Goal: Task Accomplishment & Management: Manage account settings

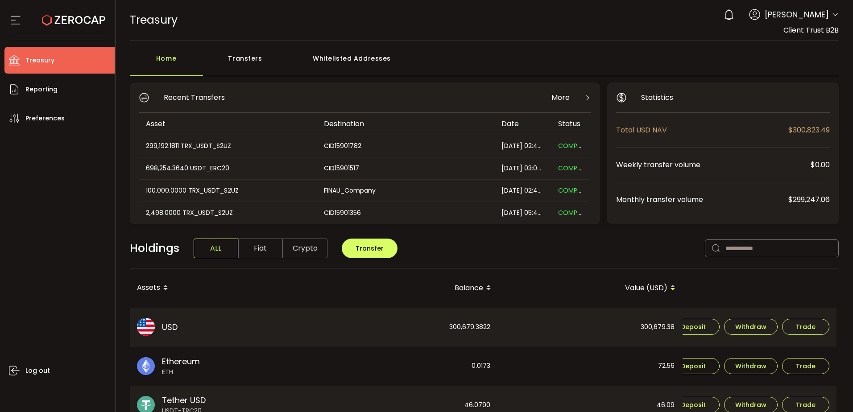
click at [828, 16] on div "0 [PERSON_NAME] Account Finalto Australia Pty Ltd (991b14) Finalto Australia Pt…" at bounding box center [779, 15] width 120 height 20
click at [832, 14] on icon at bounding box center [835, 14] width 7 height 7
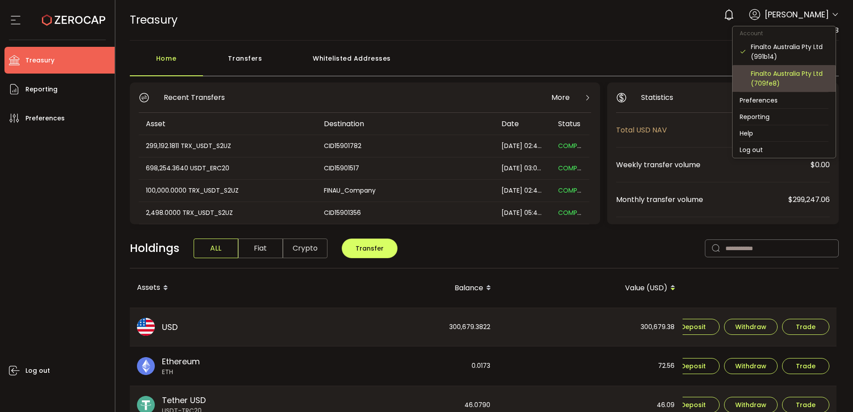
click at [786, 68] on div "Finalto Australia Pty Ltd (709fe8)" at bounding box center [784, 78] width 89 height 27
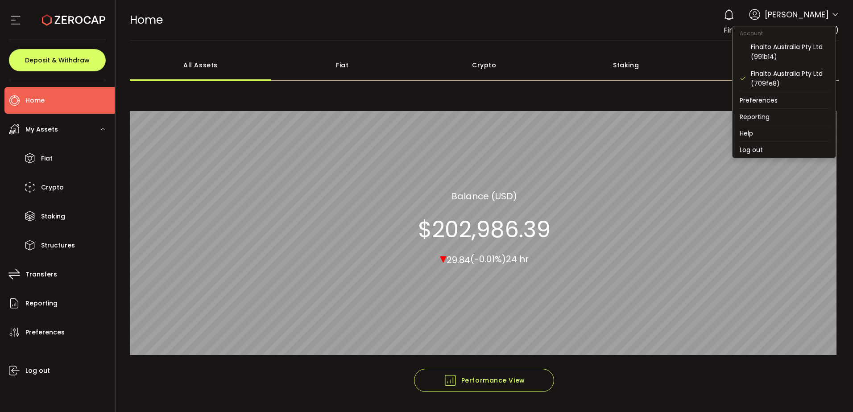
click at [832, 17] on icon at bounding box center [835, 14] width 7 height 7
click at [797, 45] on div "Finalto Australia Pty Ltd (991b14)" at bounding box center [790, 52] width 78 height 20
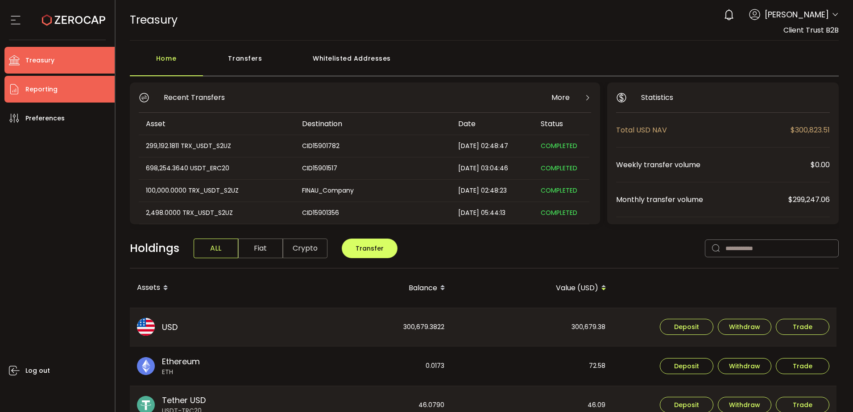
click at [58, 91] on li "Reporting" at bounding box center [59, 89] width 110 height 27
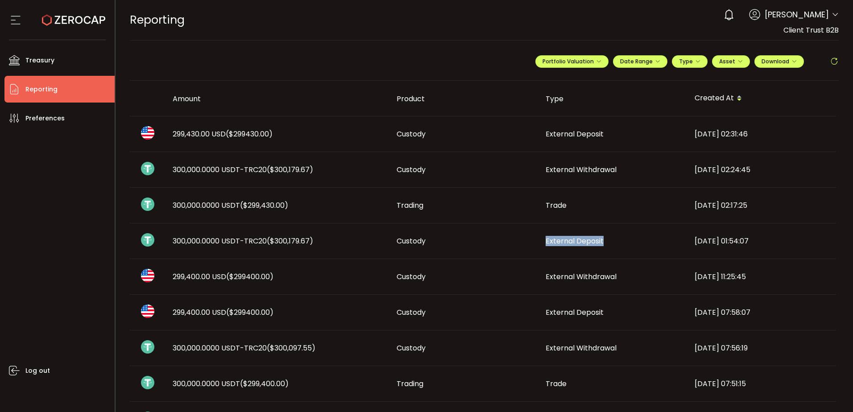
drag, startPoint x: 545, startPoint y: 241, endPoint x: 604, endPoint y: 237, distance: 59.9
click at [604, 237] on div "External Deposit" at bounding box center [612, 241] width 149 height 10
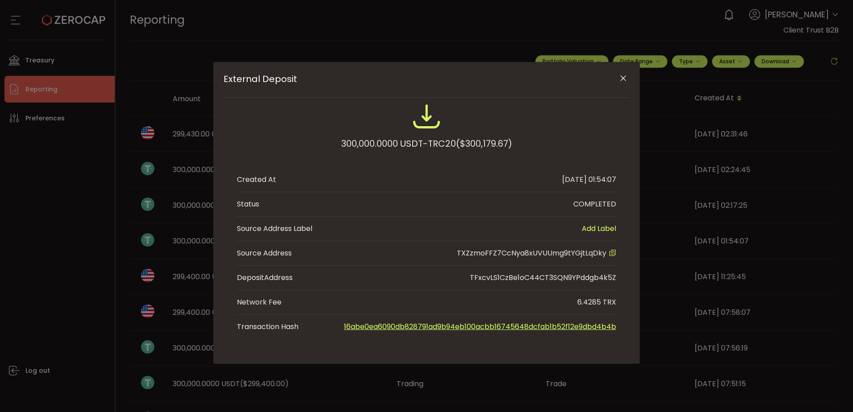
click at [624, 76] on icon "Close" at bounding box center [623, 78] width 9 height 9
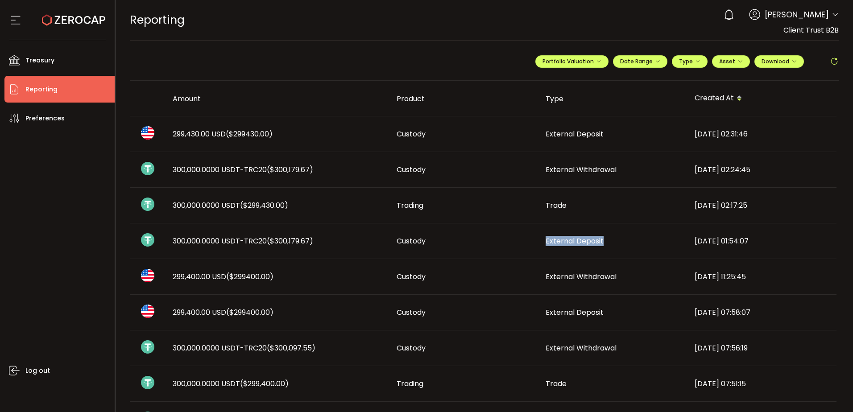
click at [562, 241] on span "External Deposit" at bounding box center [575, 241] width 58 height 10
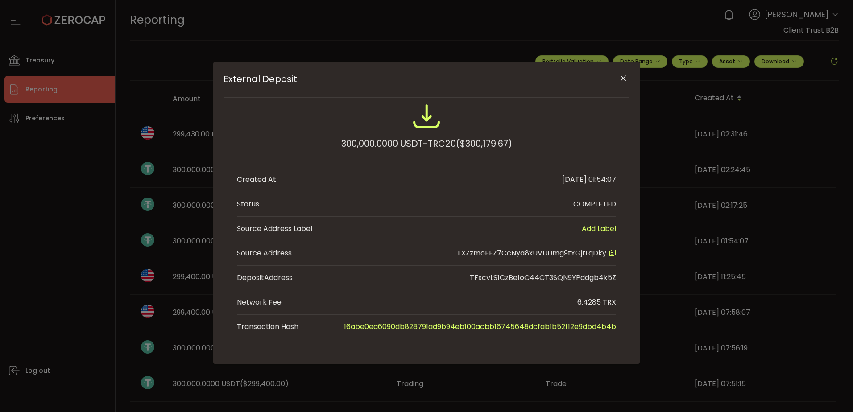
click at [621, 79] on icon "Close" at bounding box center [623, 78] width 9 height 9
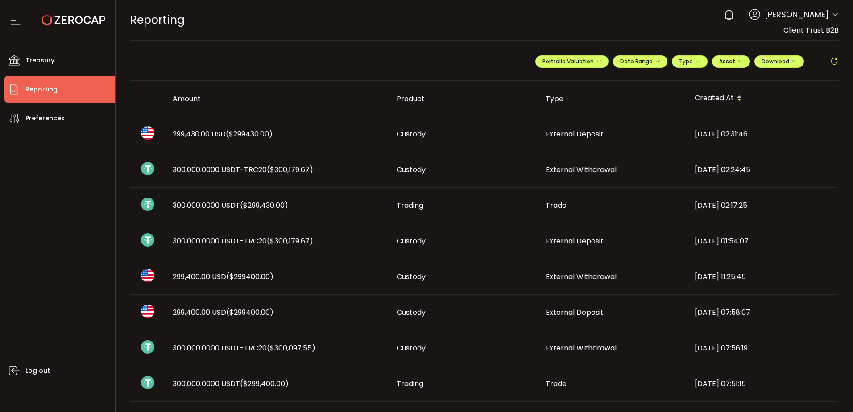
click at [413, 209] on span "Trading" at bounding box center [410, 205] width 27 height 10
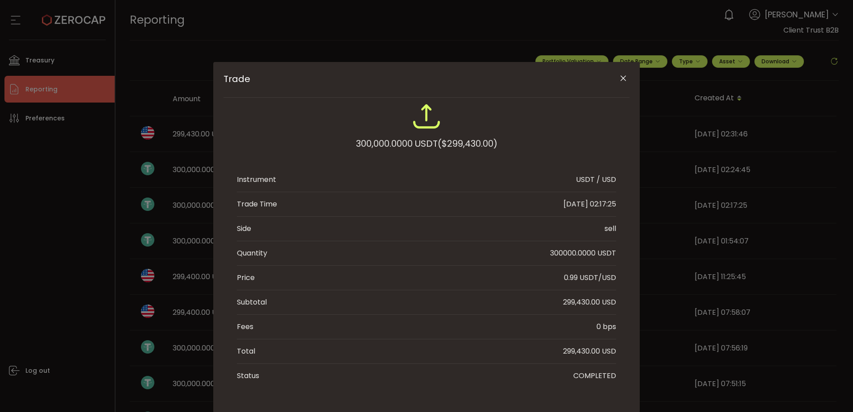
click at [413, 209] on ul "Instrument USDT / USD Trade Time [DATE] 02:17:25 Side sell Quantity 300000.0000…" at bounding box center [426, 278] width 379 height 220
click at [625, 77] on icon "Close" at bounding box center [623, 78] width 9 height 9
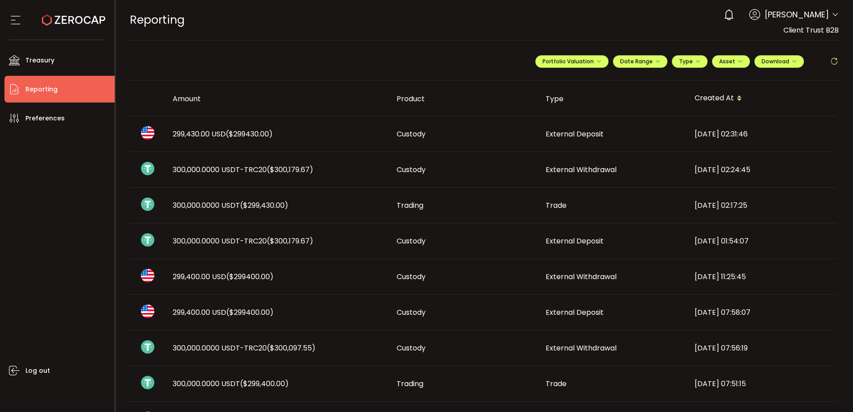
drag, startPoint x: 158, startPoint y: 168, endPoint x: 356, endPoint y: 167, distance: 197.6
click at [356, 167] on tr "300,000.0000 USDT-TRC20 ($300,179.67) Custody External Withdrawal [DATE] 02:24:…" at bounding box center [483, 170] width 707 height 36
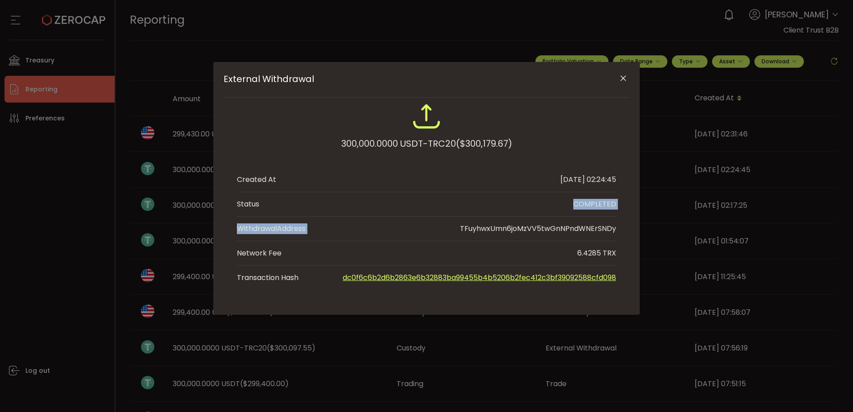
click at [621, 80] on icon "Close" at bounding box center [623, 78] width 9 height 9
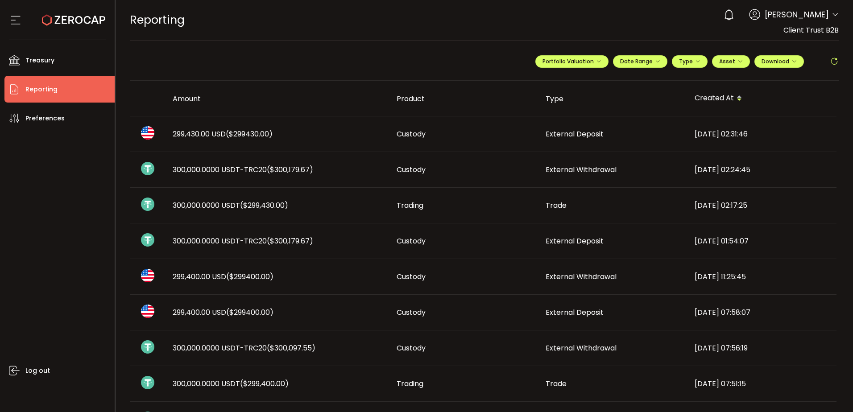
click at [369, 204] on div "300,000.0000 USDT ($299,430.00)" at bounding box center [278, 205] width 224 height 10
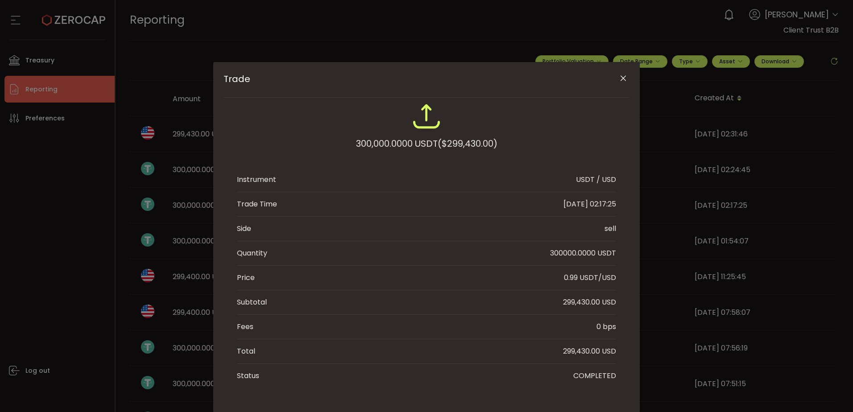
click at [620, 78] on icon "Close" at bounding box center [623, 78] width 9 height 9
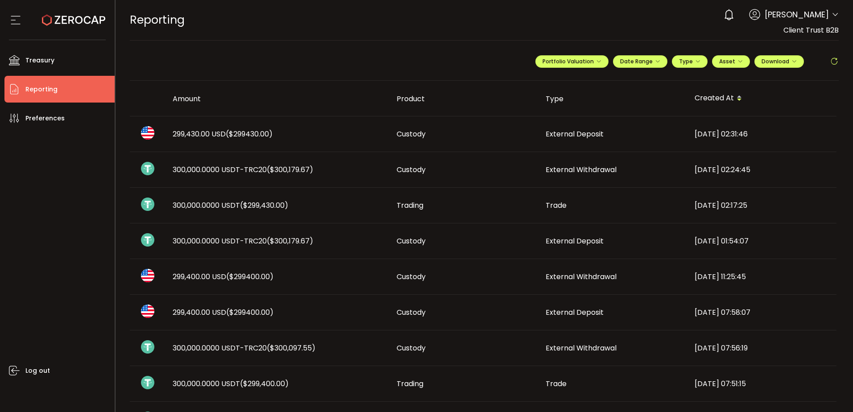
click at [536, 172] on div "Custody" at bounding box center [463, 170] width 149 height 10
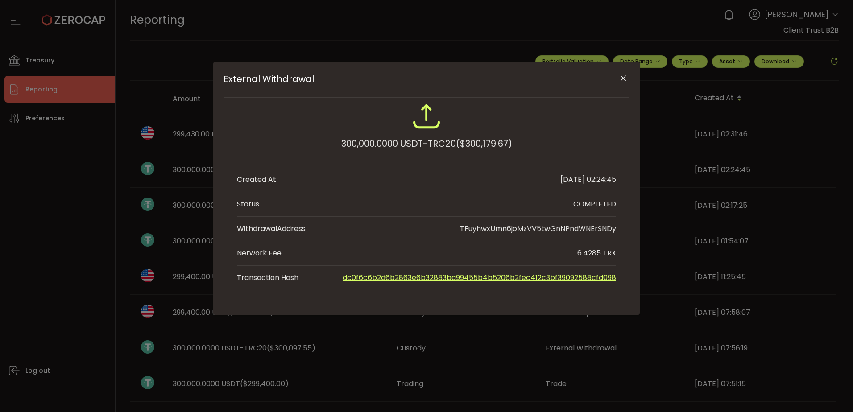
click at [624, 78] on icon "Close" at bounding box center [623, 78] width 9 height 9
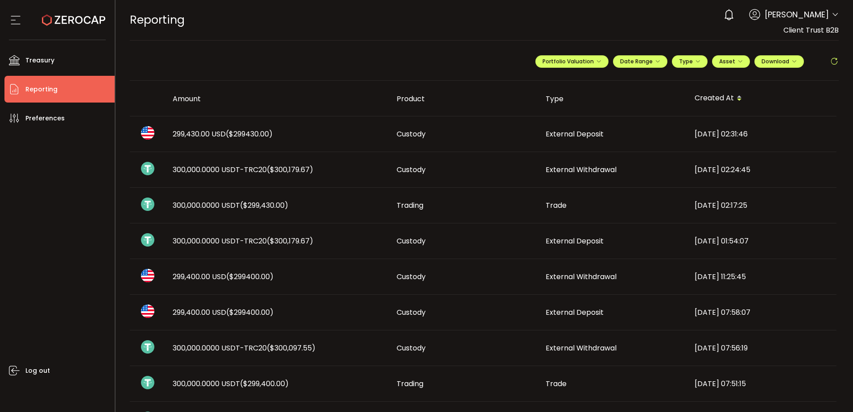
click at [299, 129] on div "299,430.00 USD ($299430.00)" at bounding box center [278, 134] width 224 height 10
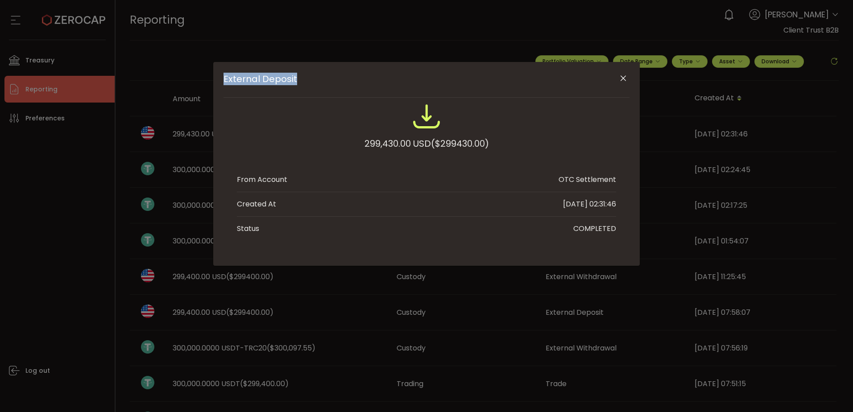
drag, startPoint x: 225, startPoint y: 76, endPoint x: 303, endPoint y: 84, distance: 78.9
click at [303, 84] on span "External Deposit" at bounding box center [405, 79] width 365 height 11
drag, startPoint x: 381, startPoint y: 113, endPoint x: 387, endPoint y: 118, distance: 7.3
click at [381, 113] on div "External Deposit" at bounding box center [426, 118] width 379 height 33
click at [623, 77] on icon "Close" at bounding box center [623, 78] width 9 height 9
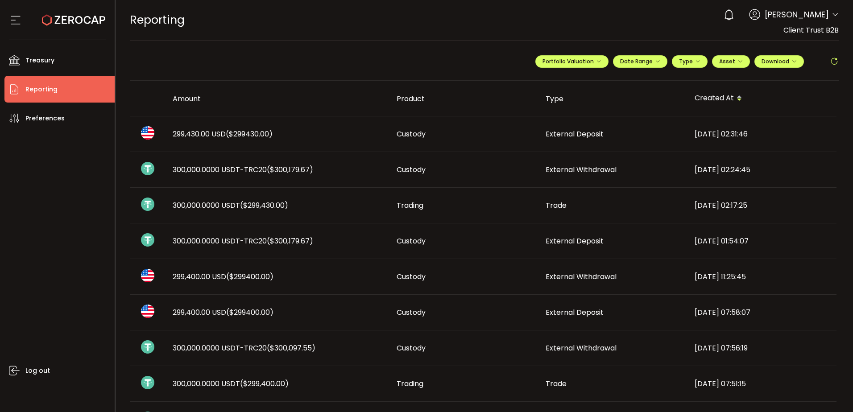
click at [310, 137] on div "299,430.00 USD ($299430.00)" at bounding box center [278, 134] width 224 height 10
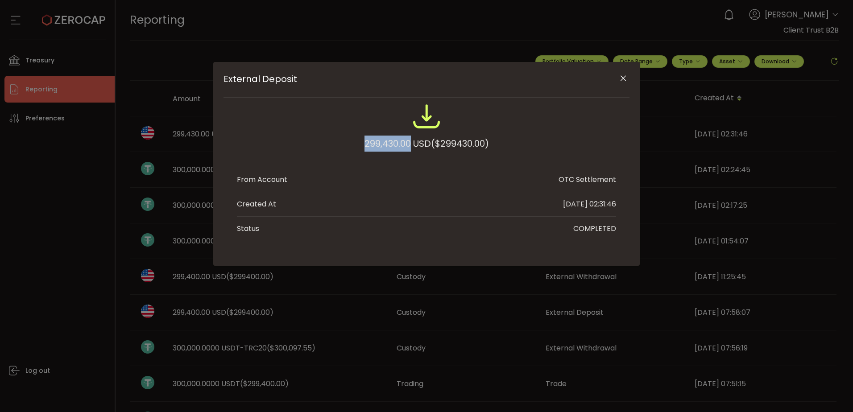
drag, startPoint x: 356, startPoint y: 144, endPoint x: 408, endPoint y: 141, distance: 51.8
click at [408, 141] on div "299,430.00 USD ($299430.00)" at bounding box center [426, 131] width 379 height 58
click at [408, 141] on div "299,430.00 USD ($299430.00)" at bounding box center [426, 144] width 124 height 16
drag, startPoint x: 408, startPoint y: 141, endPoint x: 358, endPoint y: 149, distance: 50.2
click at [358, 149] on div "299,430.00 USD ($299430.00)" at bounding box center [426, 131] width 379 height 58
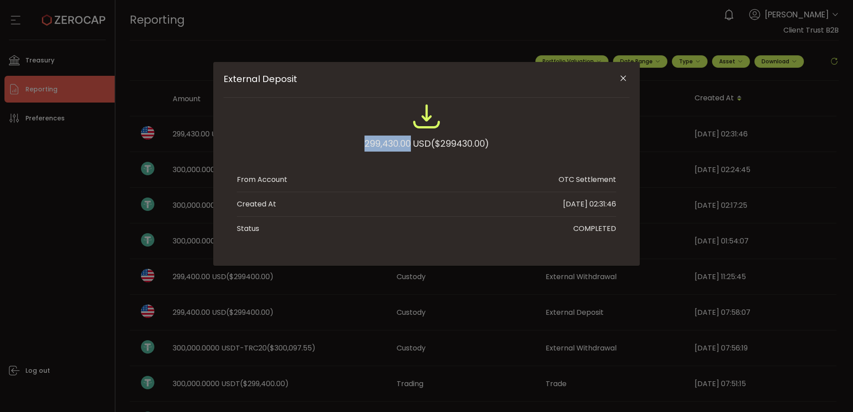
click at [364, 143] on div "299,430.00 USD ($299430.00)" at bounding box center [426, 144] width 124 height 16
drag, startPoint x: 362, startPoint y: 144, endPoint x: 409, endPoint y: 143, distance: 46.4
click at [409, 143] on div "299,430.00 USD ($299430.00)" at bounding box center [426, 144] width 124 height 16
drag, startPoint x: 407, startPoint y: 144, endPoint x: 355, endPoint y: 144, distance: 51.7
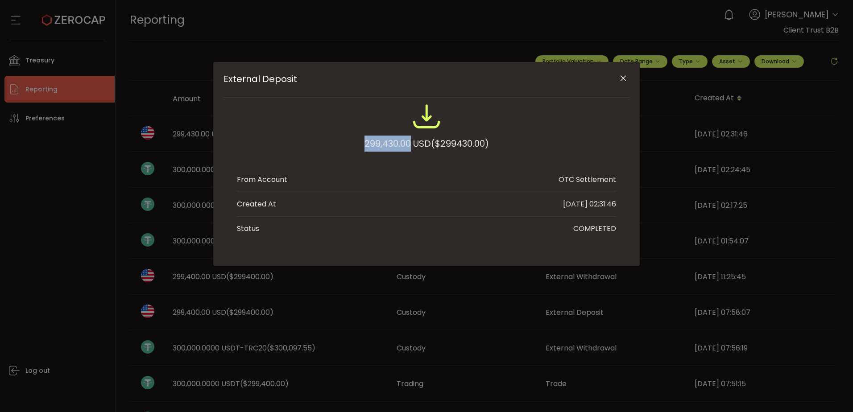
click at [355, 144] on div "299,430.00 USD ($299430.00)" at bounding box center [426, 131] width 379 height 58
click at [623, 74] on icon "Close" at bounding box center [623, 78] width 9 height 9
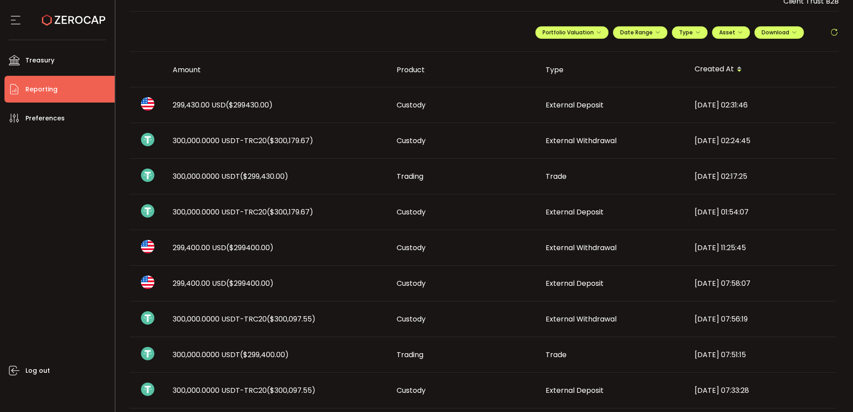
scroll to position [45, 0]
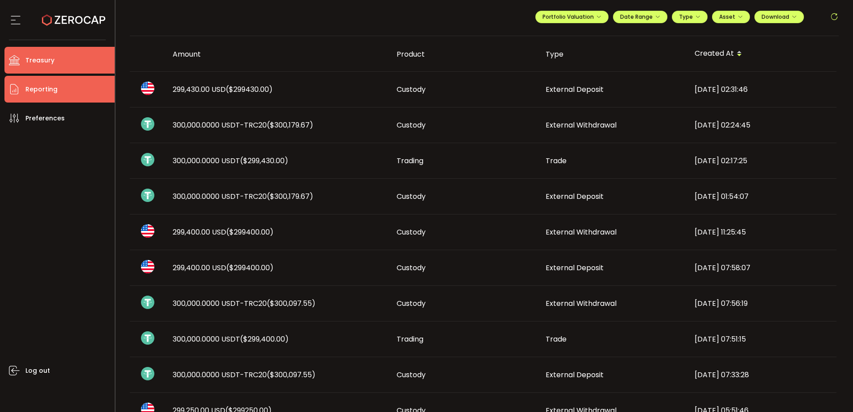
click at [39, 63] on span "Treasury" at bounding box center [39, 60] width 29 height 13
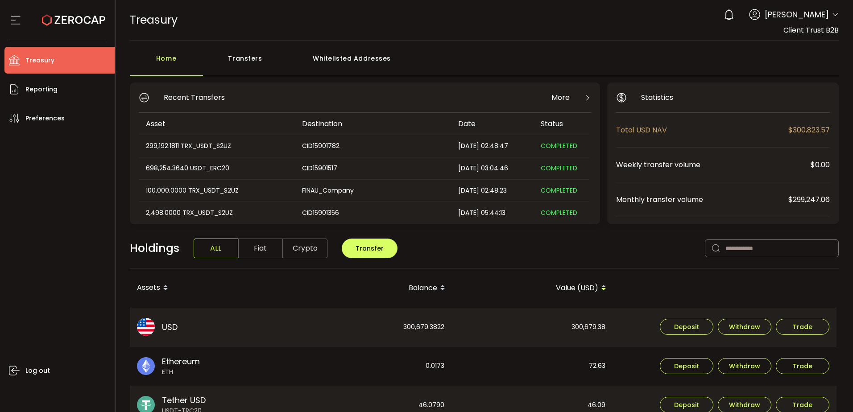
scroll to position [45, 0]
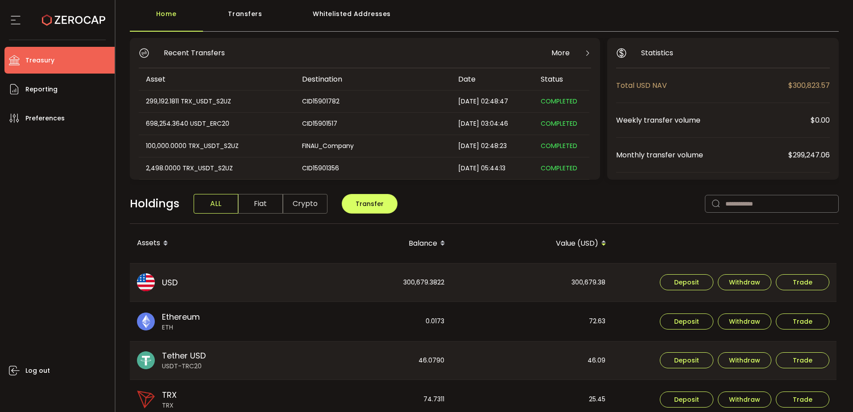
click at [422, 280] on div "300,679.3822" at bounding box center [371, 283] width 160 height 38
click at [744, 281] on span "Withdraw" at bounding box center [744, 282] width 31 height 6
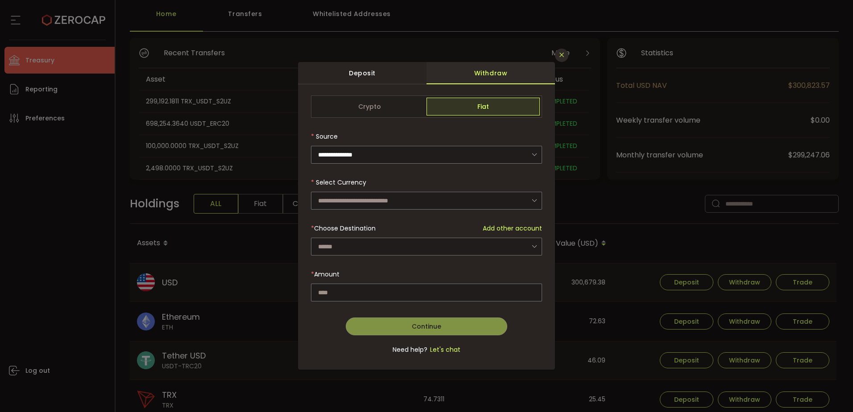
click at [558, 54] on button "Close" at bounding box center [561, 55] width 13 height 13
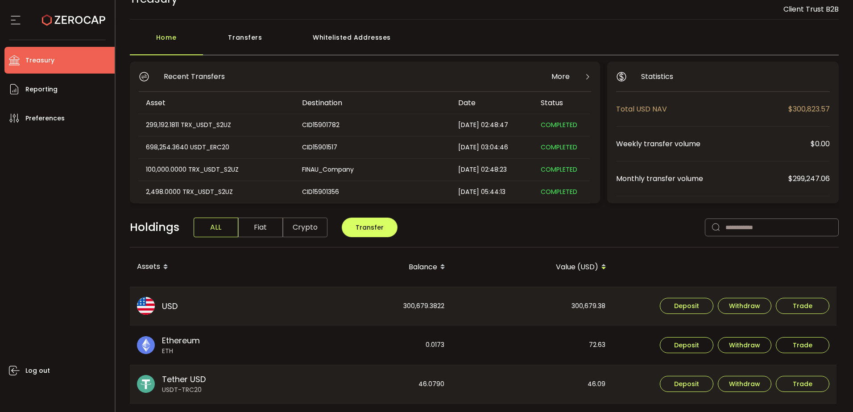
scroll to position [0, 0]
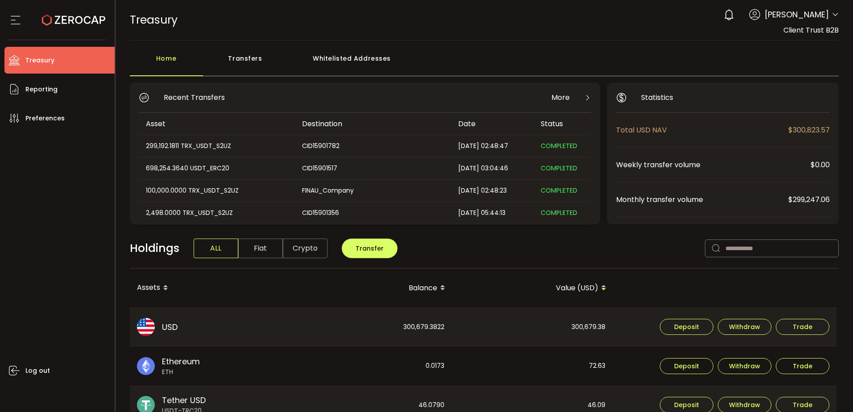
click at [832, 17] on icon at bounding box center [835, 14] width 7 height 7
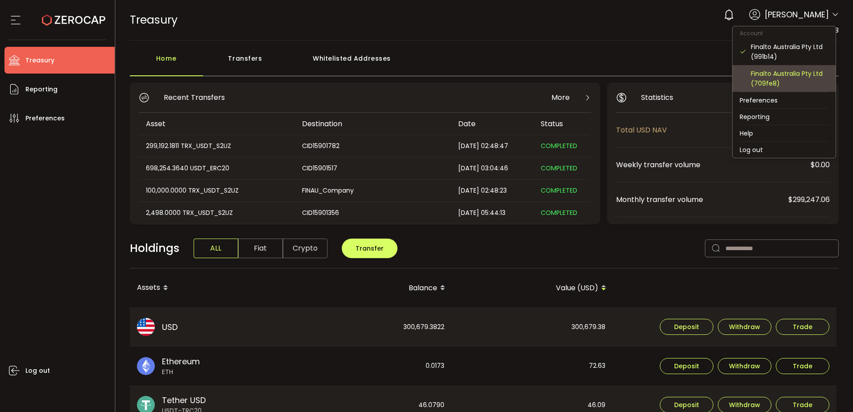
click at [778, 67] on div "Finalto Australia Pty Ltd (709fe8)" at bounding box center [784, 78] width 89 height 27
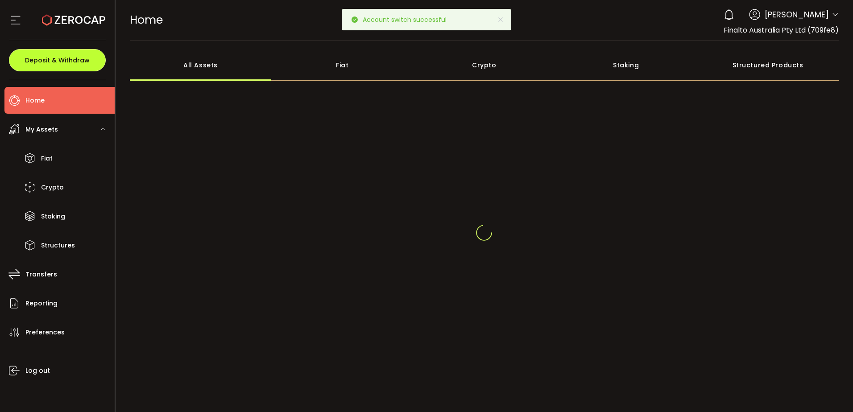
click at [59, 60] on span "Deposit & Withdraw" at bounding box center [57, 60] width 65 height 6
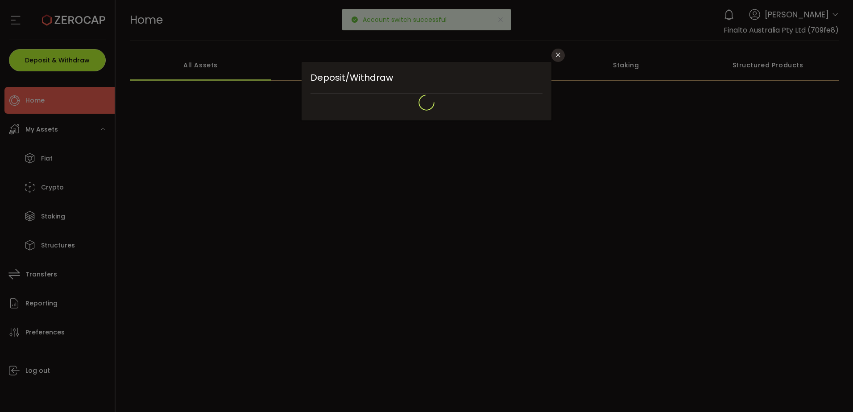
type input "**********"
type input "*******"
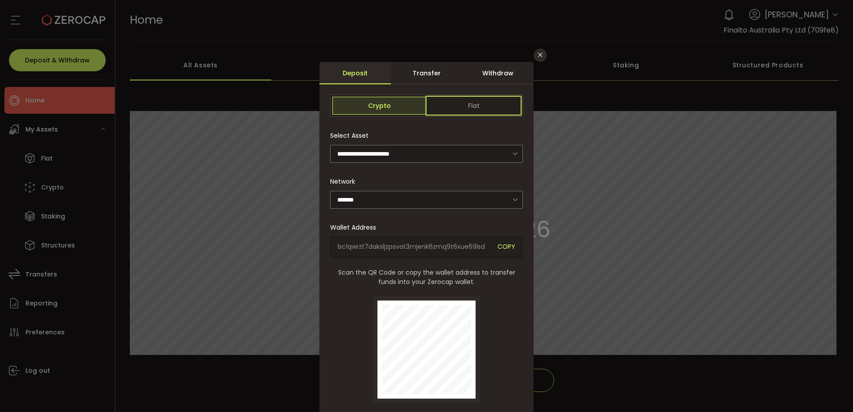
click at [462, 104] on span "Fiat" at bounding box center [473, 106] width 94 height 18
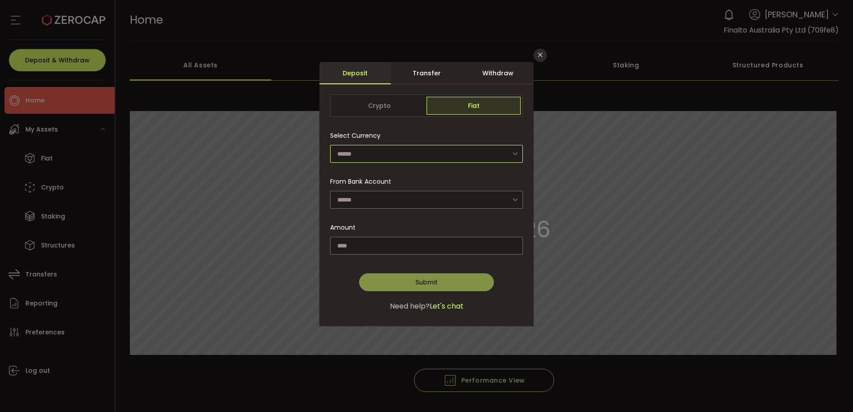
click at [412, 154] on input "dialog" at bounding box center [426, 154] width 193 height 18
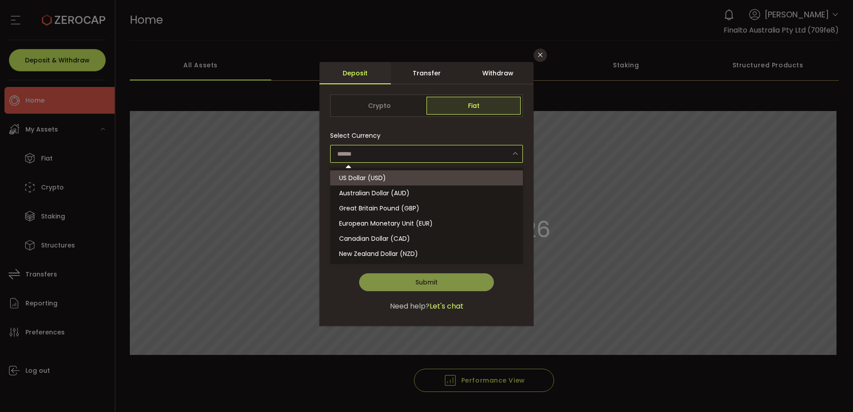
click at [407, 181] on li "US Dollar (USD)" at bounding box center [427, 177] width 195 height 15
type input "**********"
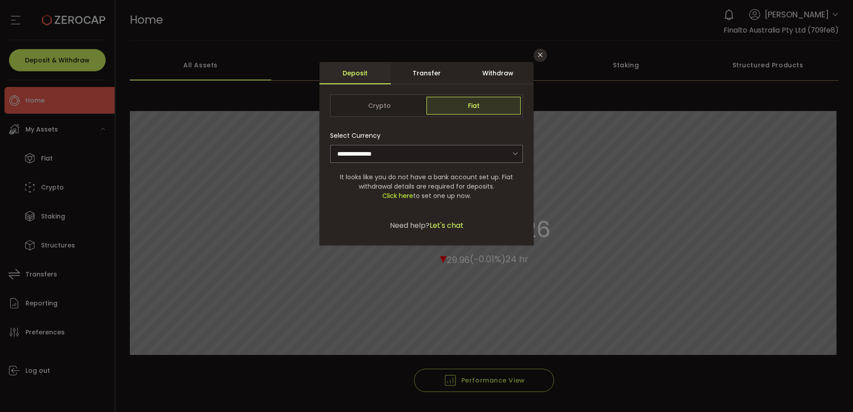
click at [380, 191] on span "Click here to set one up now." at bounding box center [426, 195] width 193 height 9
click at [538, 56] on icon "Close" at bounding box center [540, 54] width 7 height 7
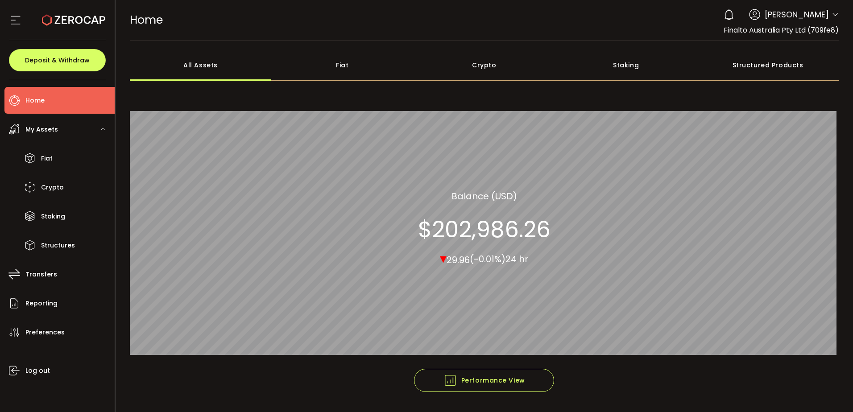
click at [832, 14] on icon at bounding box center [835, 14] width 7 height 7
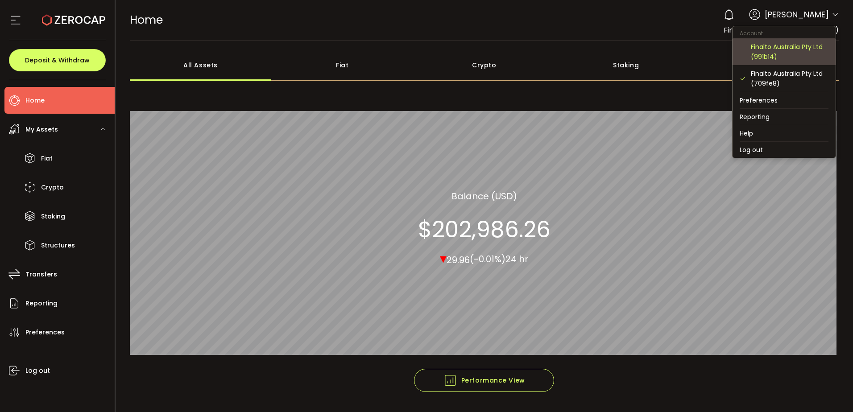
click at [770, 62] on div "Finalto Australia Pty Ltd (991b14)" at bounding box center [784, 51] width 89 height 27
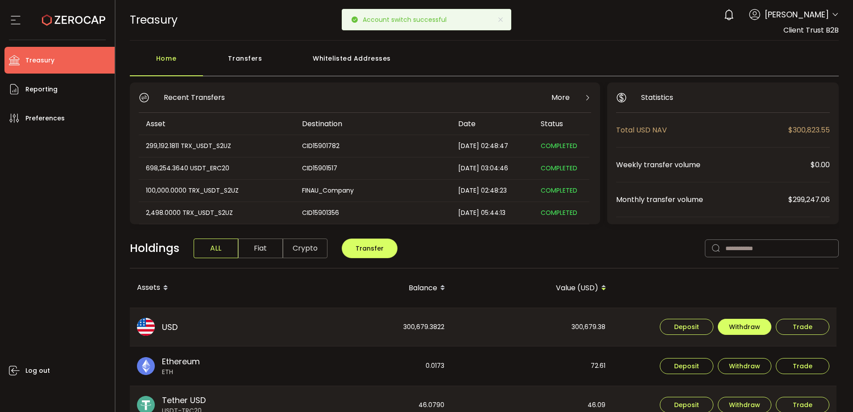
click at [744, 327] on span "Withdraw" at bounding box center [744, 327] width 31 height 6
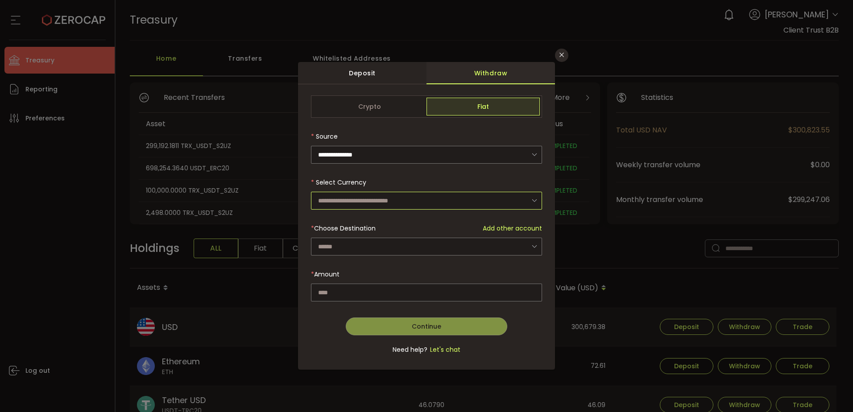
click at [391, 204] on input "dialog" at bounding box center [426, 201] width 231 height 18
click at [355, 227] on span "US Dollar (USD)" at bounding box center [343, 224] width 47 height 9
type input "**********"
click at [360, 241] on input "dialog" at bounding box center [426, 247] width 231 height 18
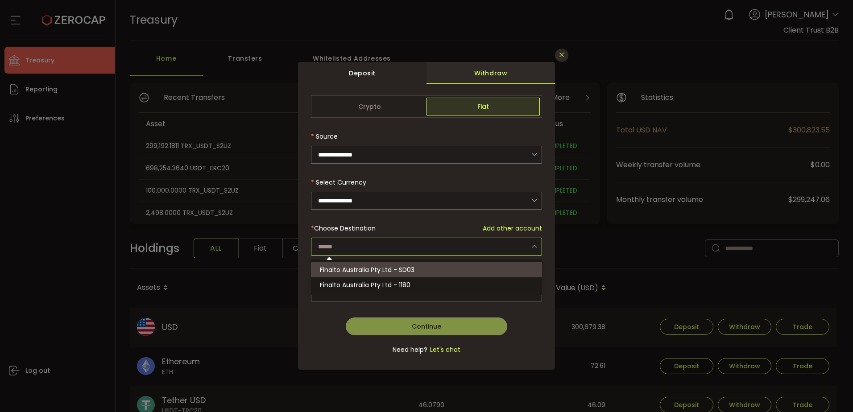
click at [561, 52] on icon "Close" at bounding box center [561, 54] width 7 height 7
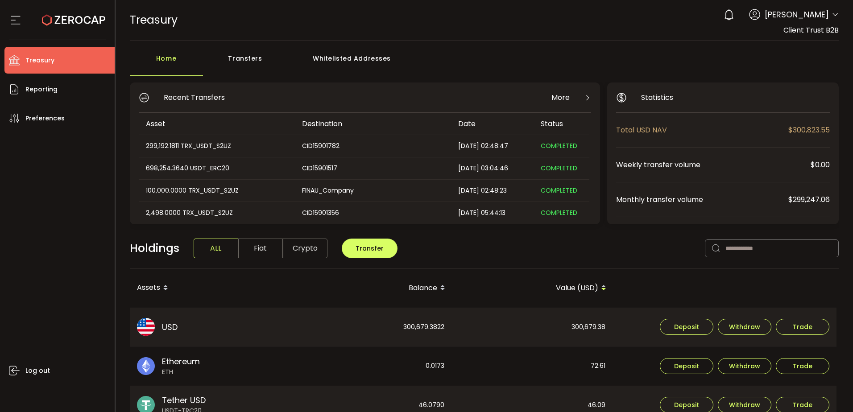
click at [828, 11] on div "0 [PERSON_NAME] Account Finalto Australia Pty Ltd (991b14) Finalto Australia Pt…" at bounding box center [779, 15] width 120 height 20
click at [834, 12] on icon at bounding box center [835, 14] width 7 height 7
click at [46, 124] on span "Preferences" at bounding box center [44, 118] width 39 height 13
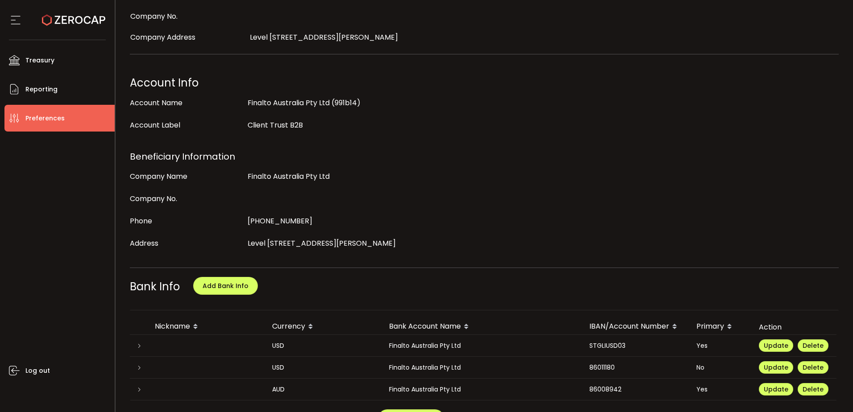
scroll to position [223, 0]
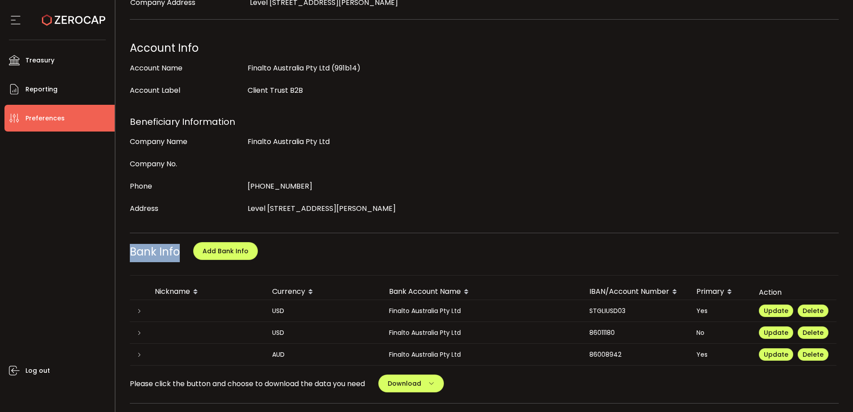
drag, startPoint x: 130, startPoint y: 239, endPoint x: 277, endPoint y: 246, distance: 147.8
click at [277, 246] on div "Bank Info Add Bank Info" at bounding box center [484, 255] width 709 height 22
click at [303, 248] on div "Bank Info Add Bank Info" at bounding box center [484, 255] width 709 height 22
drag, startPoint x: 372, startPoint y: 301, endPoint x: 720, endPoint y: 344, distance: 350.6
click at [720, 344] on tbody "USD Finalto Australia Pty Ltd STGLIUSD03 Yes Update [GEOGRAPHIC_DATA] USD Final…" at bounding box center [483, 333] width 707 height 66
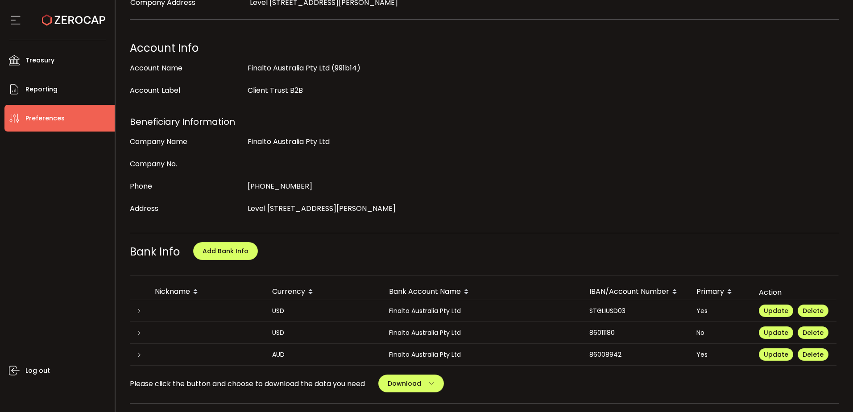
click at [717, 361] on div "My Profile Update Profile First Name [PERSON_NAME] Last Name [PERSON_NAME] Logi…" at bounding box center [484, 364] width 709 height 1059
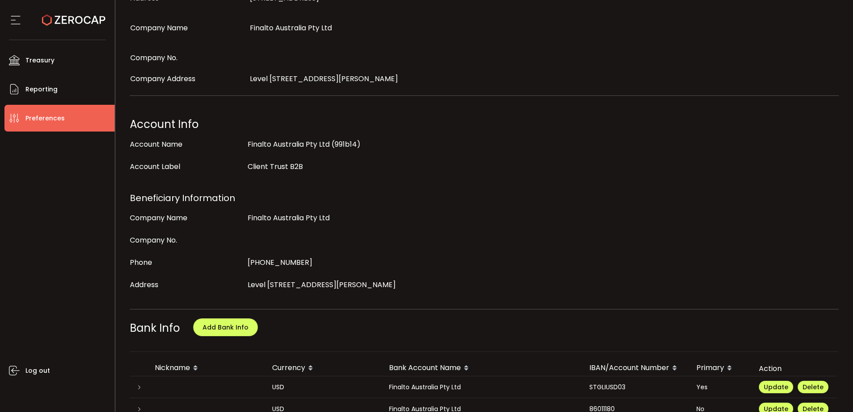
scroll to position [45, 0]
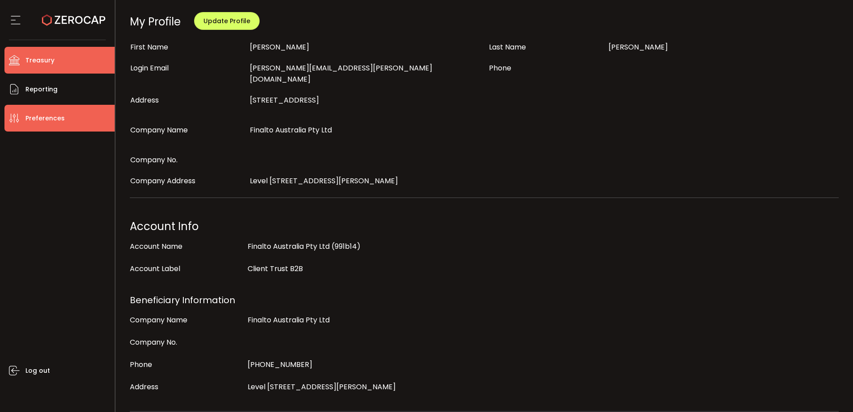
click at [63, 60] on li "Treasury" at bounding box center [59, 60] width 110 height 27
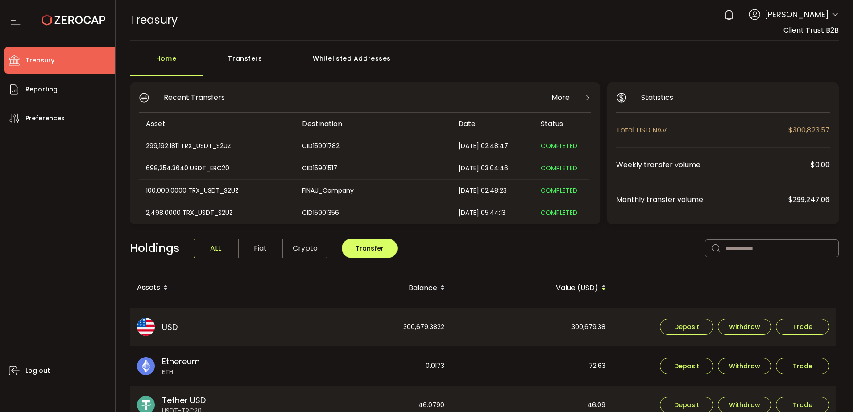
click at [428, 245] on div "Holdings ALL Fiat Crypto Transfer" at bounding box center [484, 253] width 709 height 31
drag, startPoint x: 86, startPoint y: 189, endPoint x: 86, endPoint y: 4, distance: 185.1
click at [86, 188] on div "Log out" at bounding box center [59, 269] width 110 height 274
click at [72, 203] on div "Log out" at bounding box center [59, 269] width 110 height 274
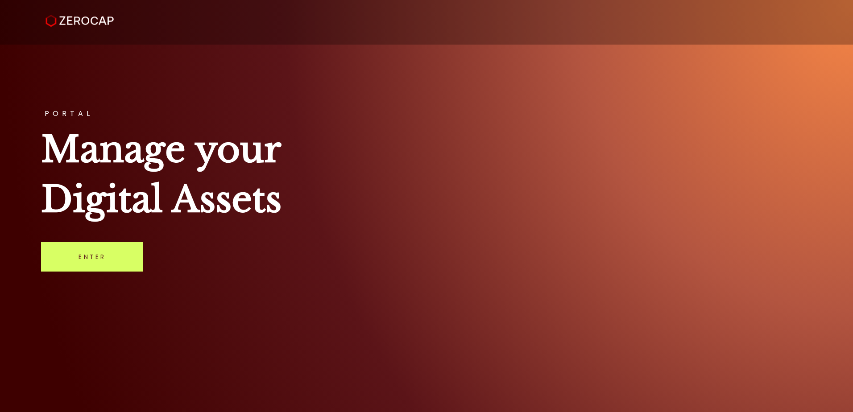
click at [515, 174] on h1 "Manage your Digital Assets" at bounding box center [426, 174] width 770 height 100
click at [620, 150] on h1 "Manage your Digital Assets" at bounding box center [426, 174] width 770 height 100
click at [530, 172] on h1 "Manage your Digital Assets" at bounding box center [426, 174] width 770 height 100
click at [607, 229] on div "PORTAL Manage your Digital Assets Enter" at bounding box center [426, 206] width 853 height 412
click at [647, 197] on h1 "Manage your Digital Assets" at bounding box center [426, 174] width 770 height 100
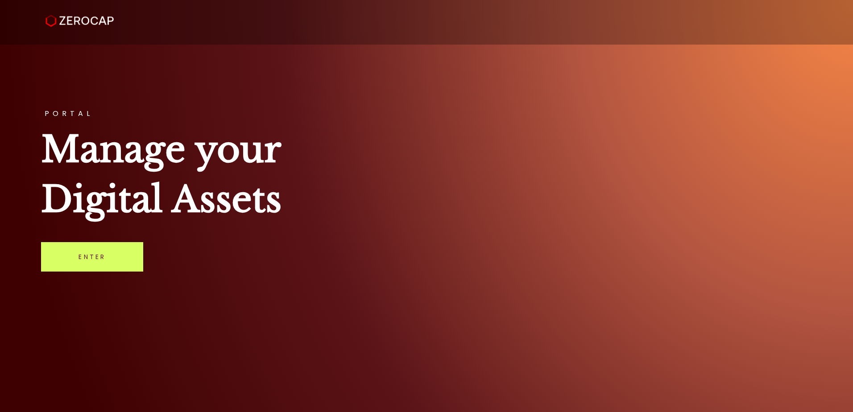
click at [551, 252] on div "PORTAL Manage your Digital Assets Enter" at bounding box center [426, 206] width 853 height 412
